Goal: Task Accomplishment & Management: Manage account settings

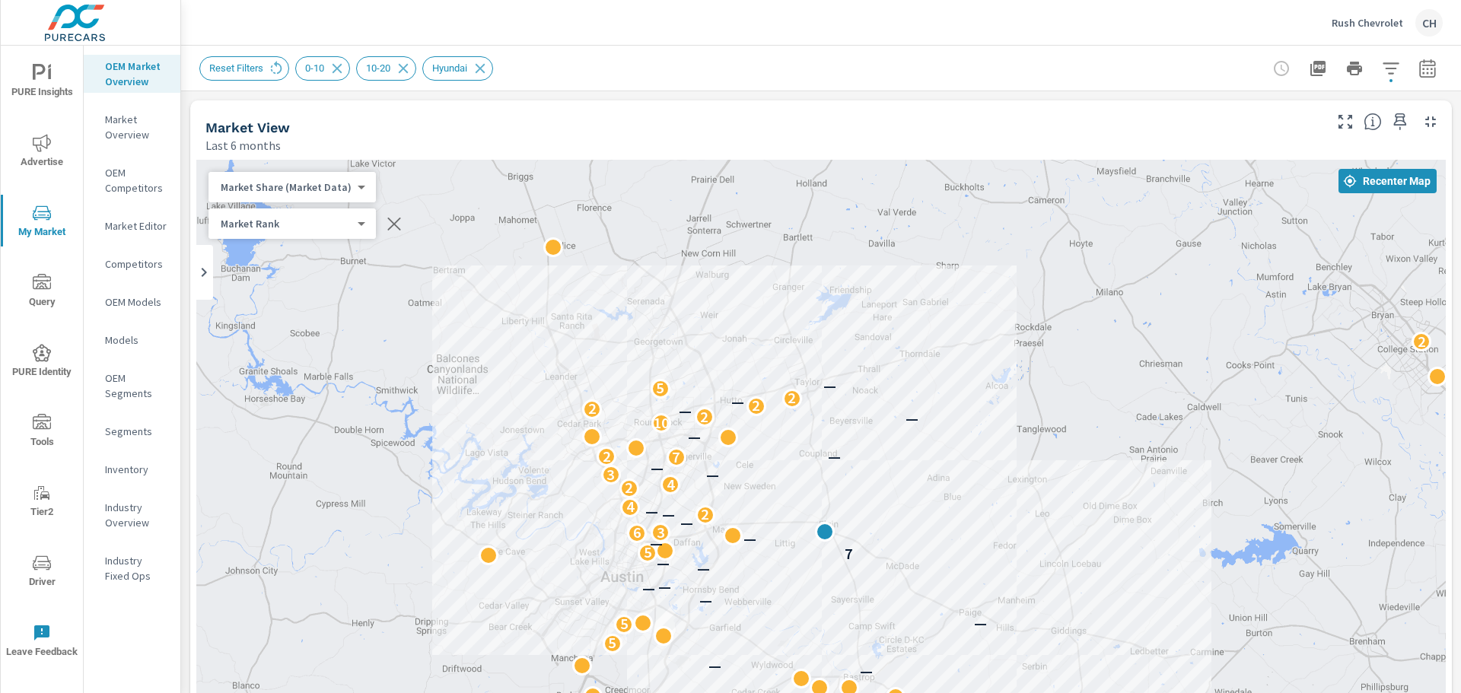
scroll to position [152, 0]
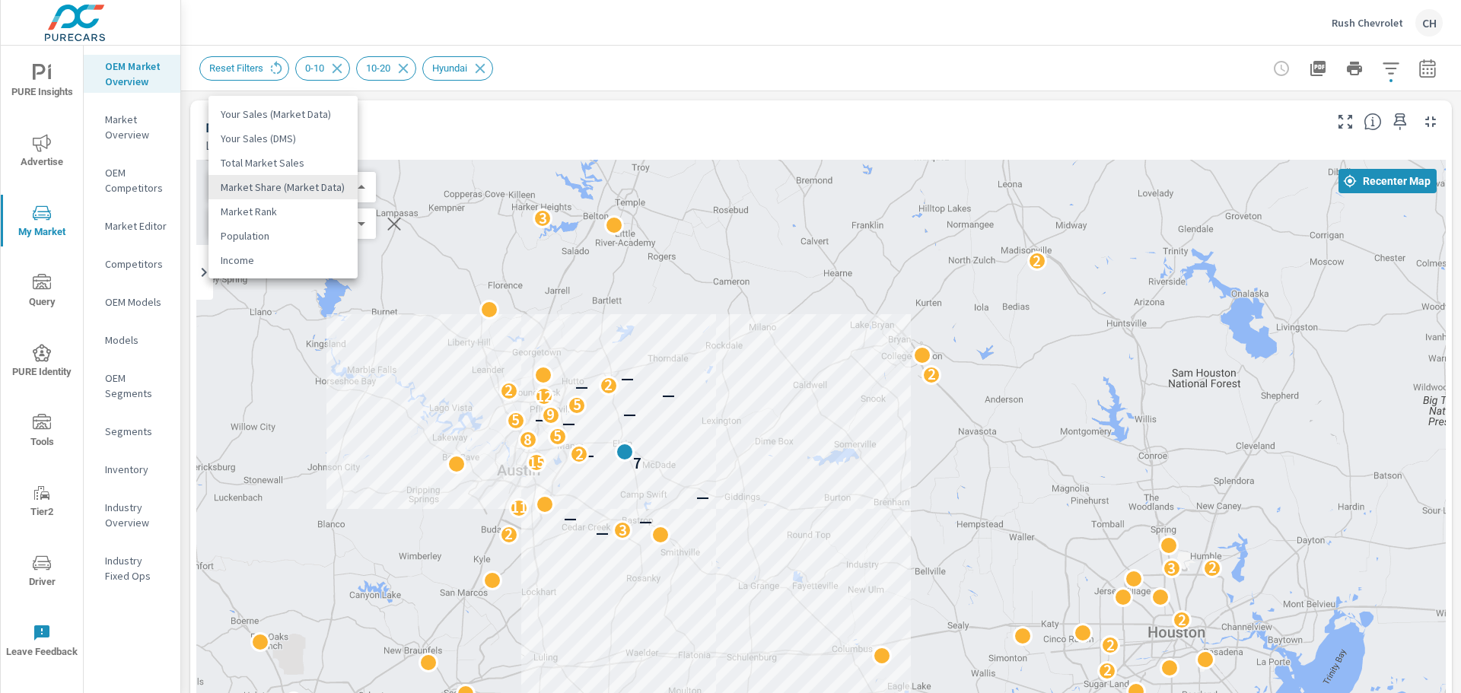
click at [353, 187] on body "PURE Insights Advertise My Market Query PURE Identity Tools Tier2 Driver Leave …" at bounding box center [730, 346] width 1461 height 693
click at [353, 187] on li "Market Share (Market Data)" at bounding box center [283, 187] width 149 height 24
click at [351, 226] on body "PURE Insights Advertise My Market Query PURE Identity Tools Tier2 Driver Leave …" at bounding box center [730, 346] width 1461 height 693
click at [351, 226] on li "Market Rank" at bounding box center [283, 224] width 149 height 24
click at [604, 135] on div "Market View" at bounding box center [763, 128] width 1116 height 18
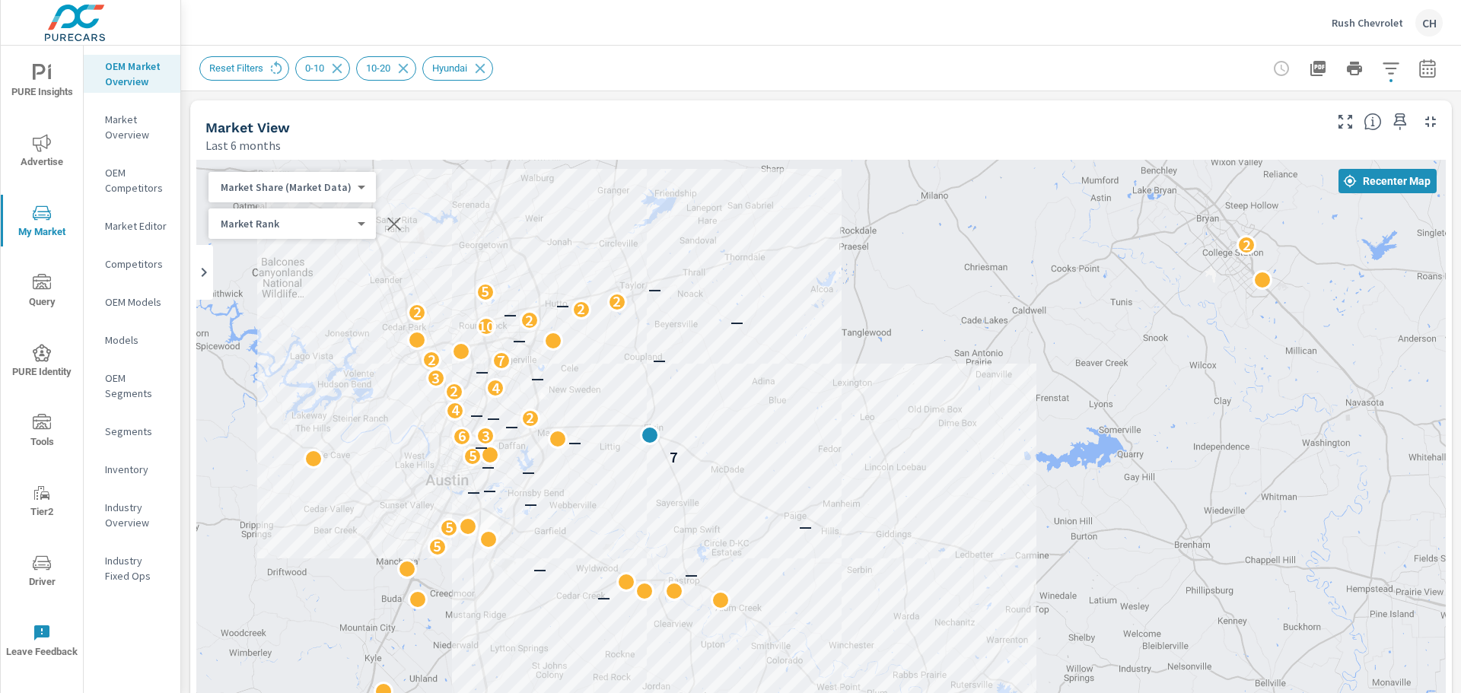
click at [1380, 28] on p "Rush Chevrolet" at bounding box center [1368, 23] width 72 height 14
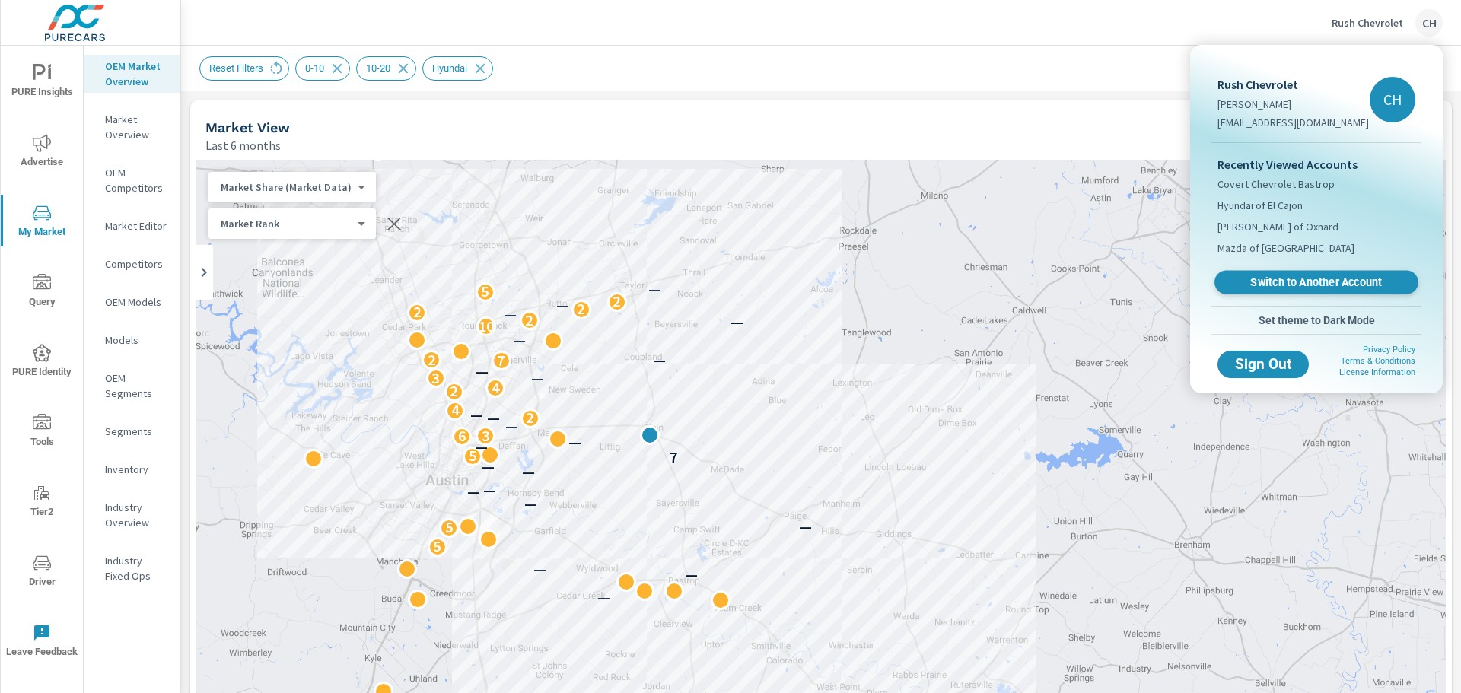
click at [1346, 283] on span "Switch to Another Account" at bounding box center [1316, 282] width 186 height 14
